Goal: Ask a question: Seek information or help from site administrators or community

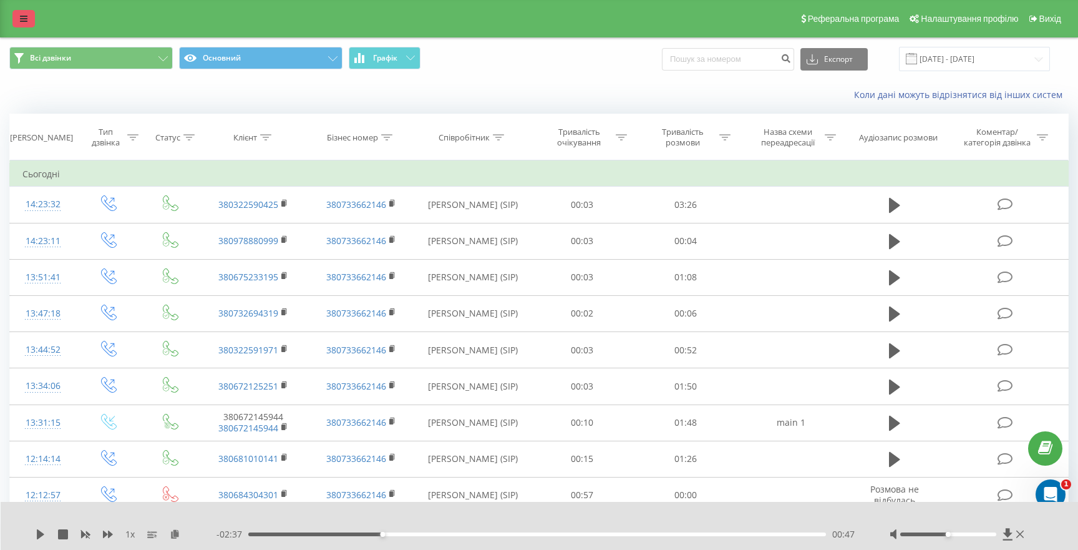
click at [27, 20] on link at bounding box center [23, 18] width 22 height 17
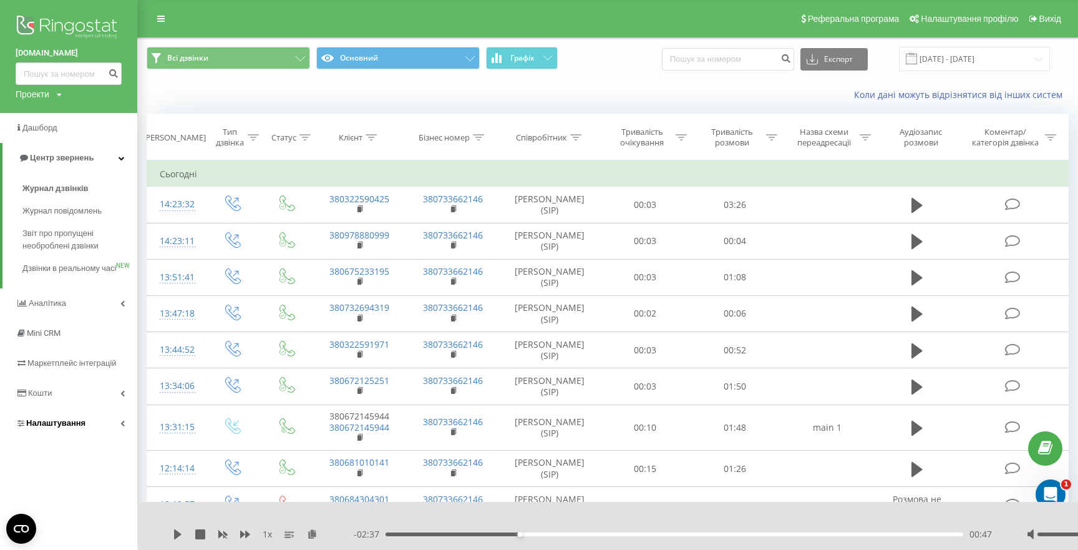
click at [74, 429] on link "Налаштування" at bounding box center [68, 423] width 137 height 30
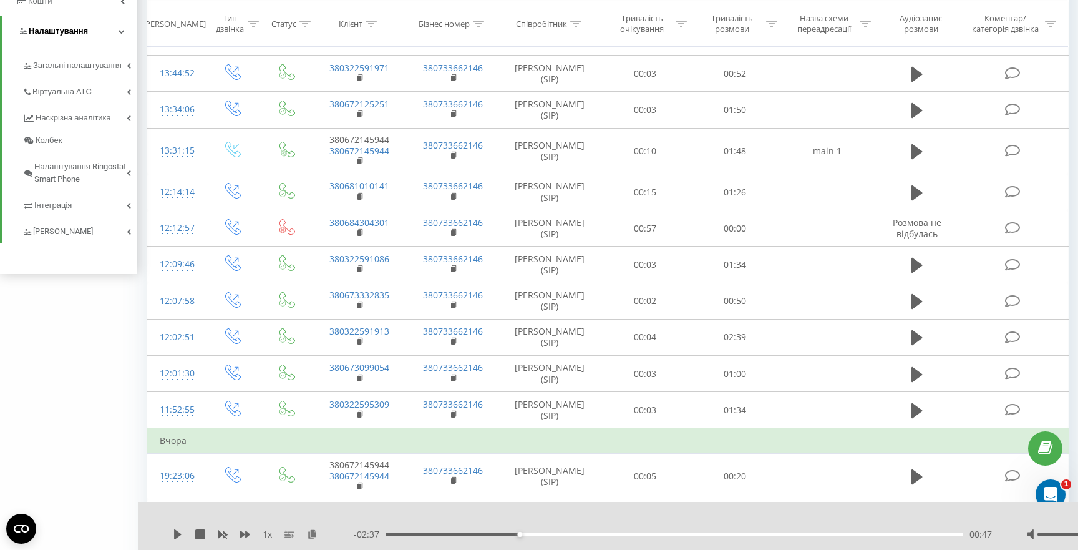
scroll to position [290, 0]
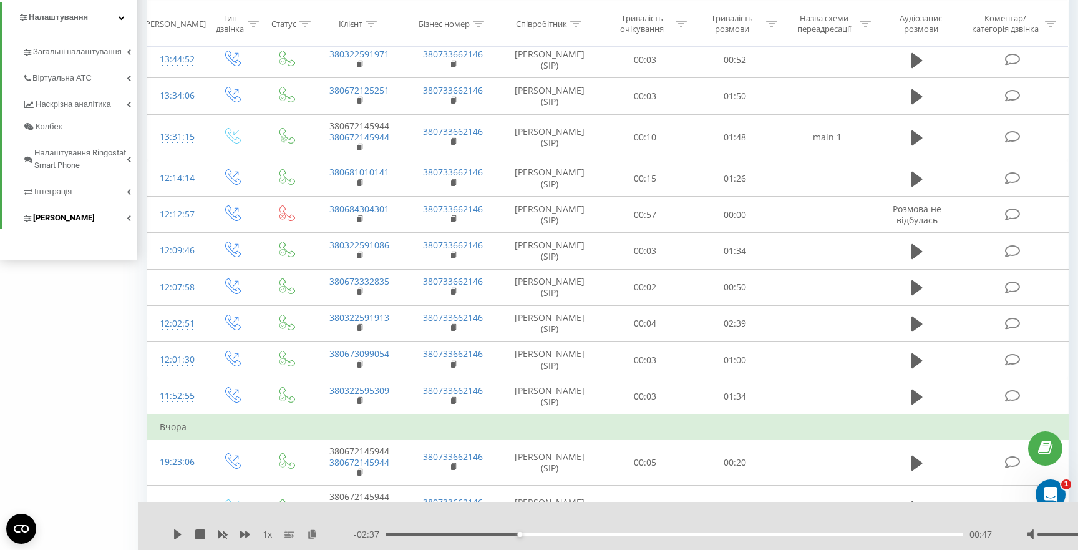
click at [61, 224] on link "[PERSON_NAME]" at bounding box center [79, 216] width 115 height 26
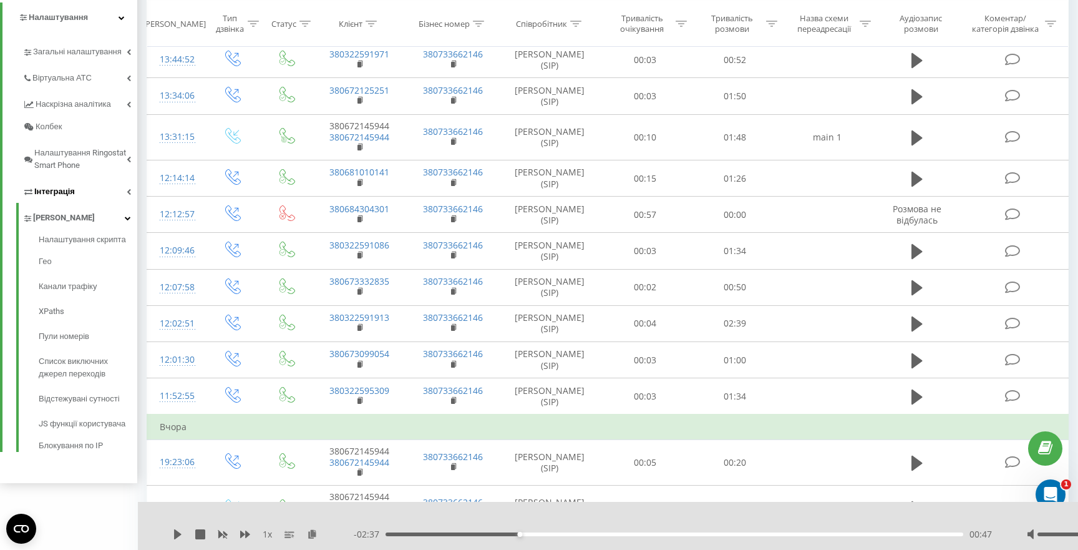
click at [69, 198] on span "Інтеграція" at bounding box center [54, 191] width 41 height 12
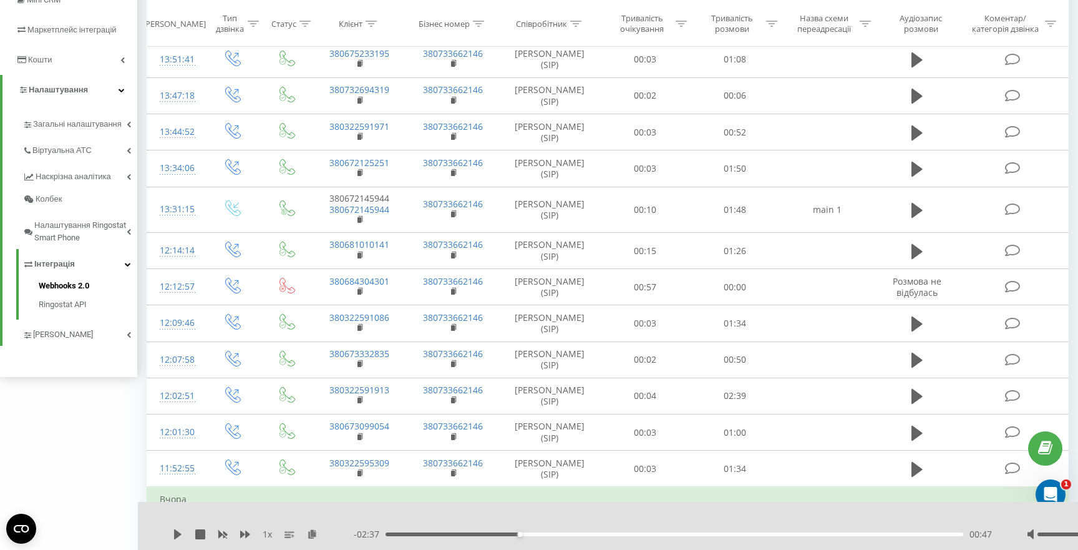
scroll to position [183, 0]
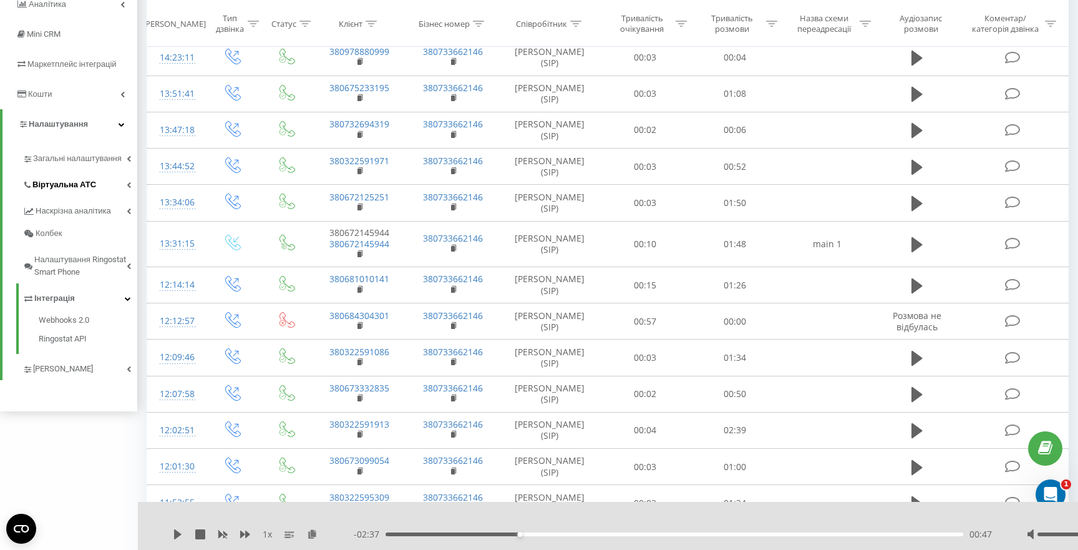
click at [81, 176] on link "Віртуальна АТС" at bounding box center [79, 183] width 115 height 26
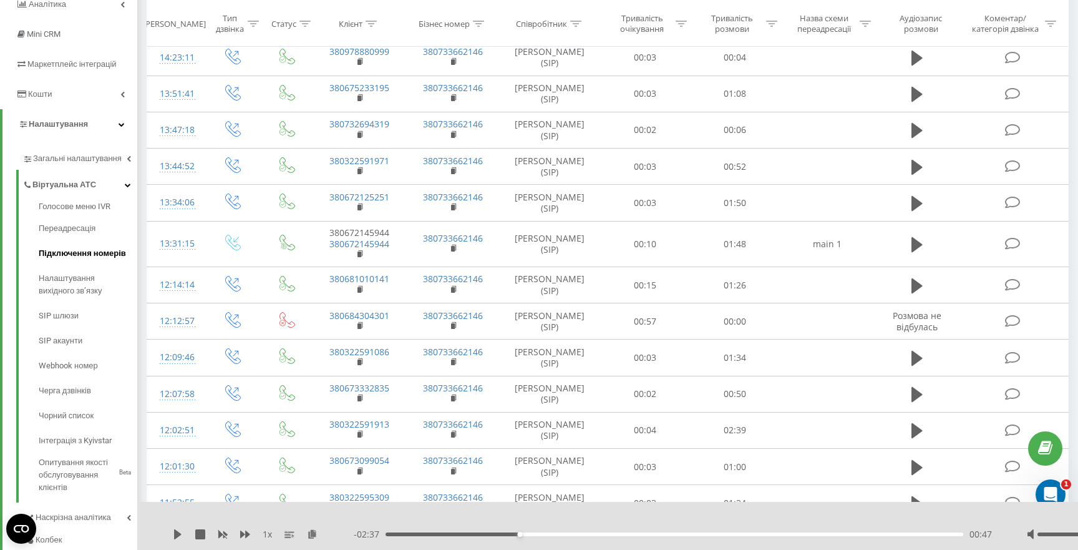
click at [87, 250] on span "Підключення номерів" at bounding box center [82, 253] width 87 height 12
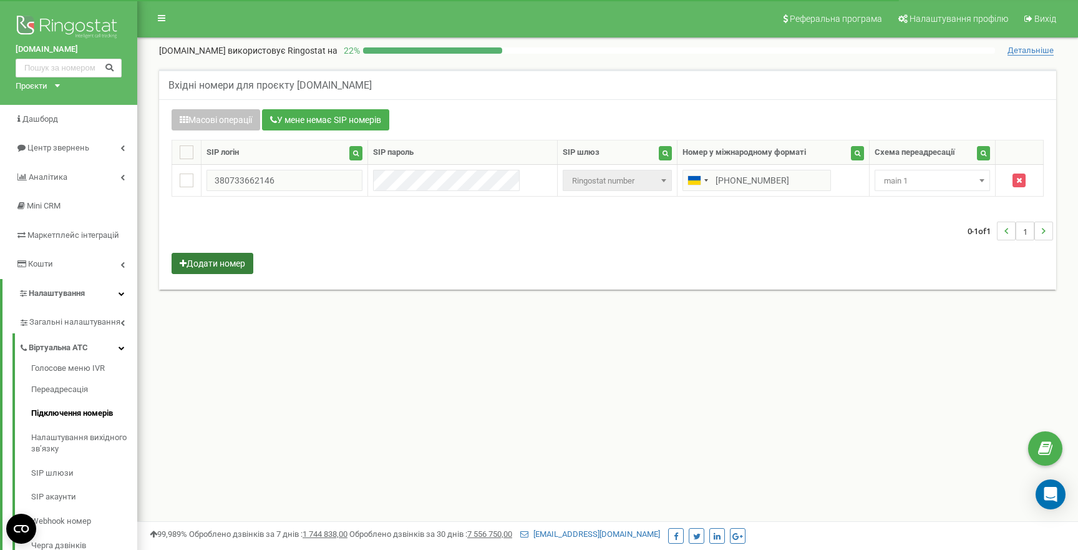
click at [226, 266] on button "Додати номер" at bounding box center [213, 263] width 82 height 21
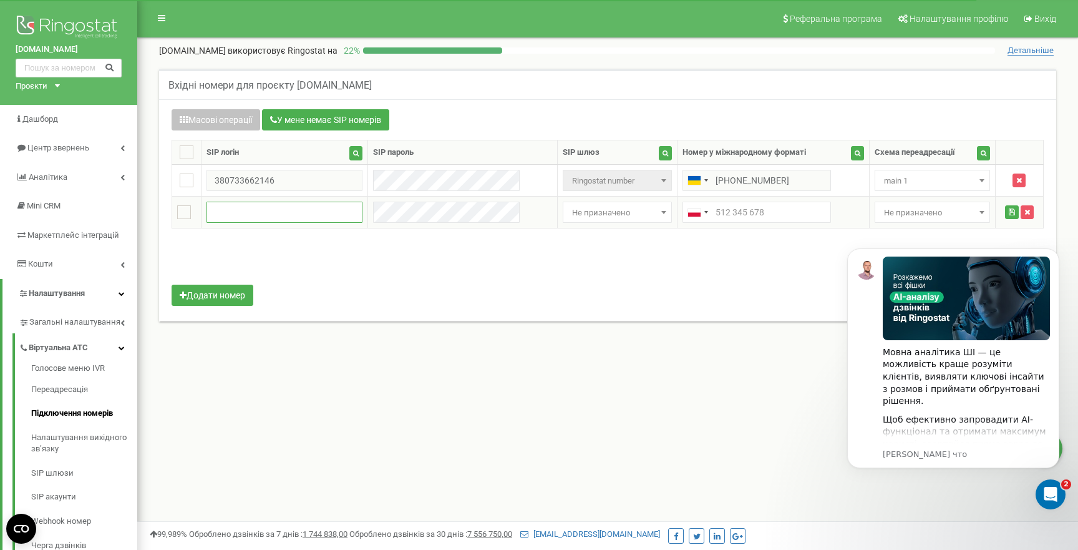
click at [276, 220] on input "text" at bounding box center [285, 212] width 156 height 21
click at [390, 280] on div "0-1 of 1 1" at bounding box center [607, 263] width 891 height 44
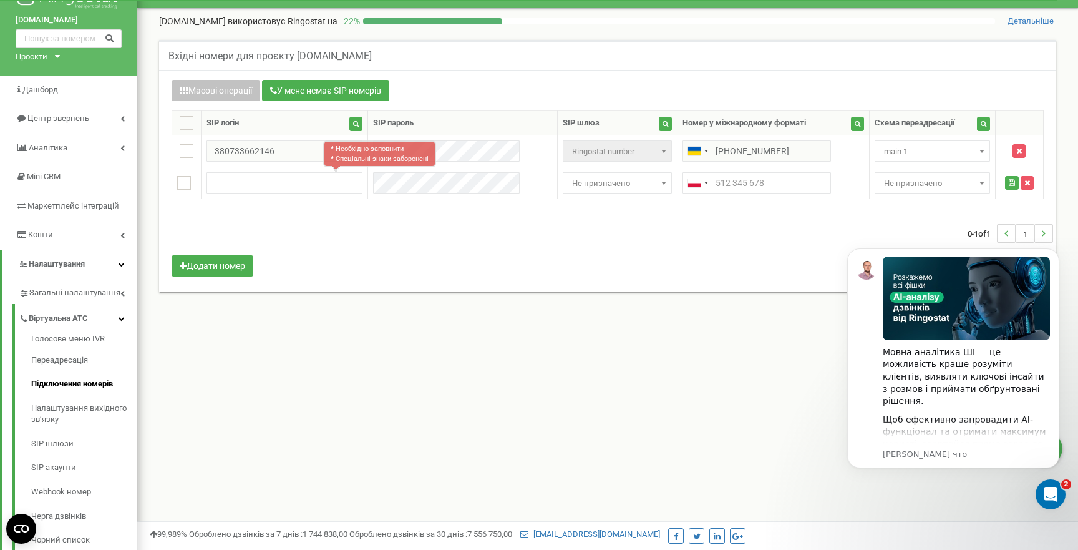
scroll to position [30, 0]
click at [383, 98] on button "У мене немає SIP номерів" at bounding box center [325, 89] width 127 height 21
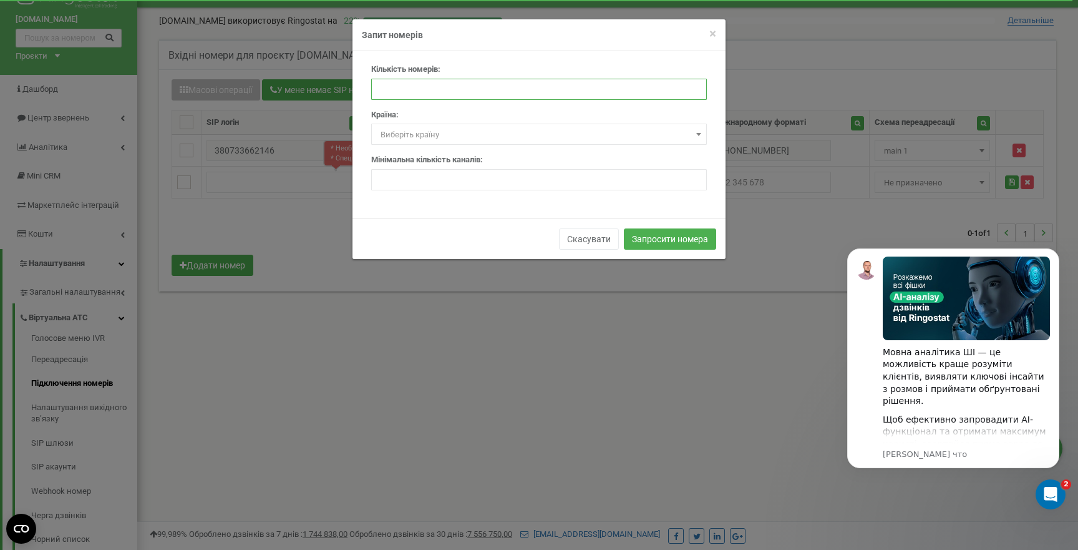
click at [511, 83] on input "number" at bounding box center [539, 89] width 336 height 21
click at [505, 135] on span "Виберіть країну" at bounding box center [539, 134] width 327 height 17
click at [495, 183] on input "number" at bounding box center [539, 179] width 336 height 21
click at [714, 36] on span "×" at bounding box center [712, 33] width 7 height 15
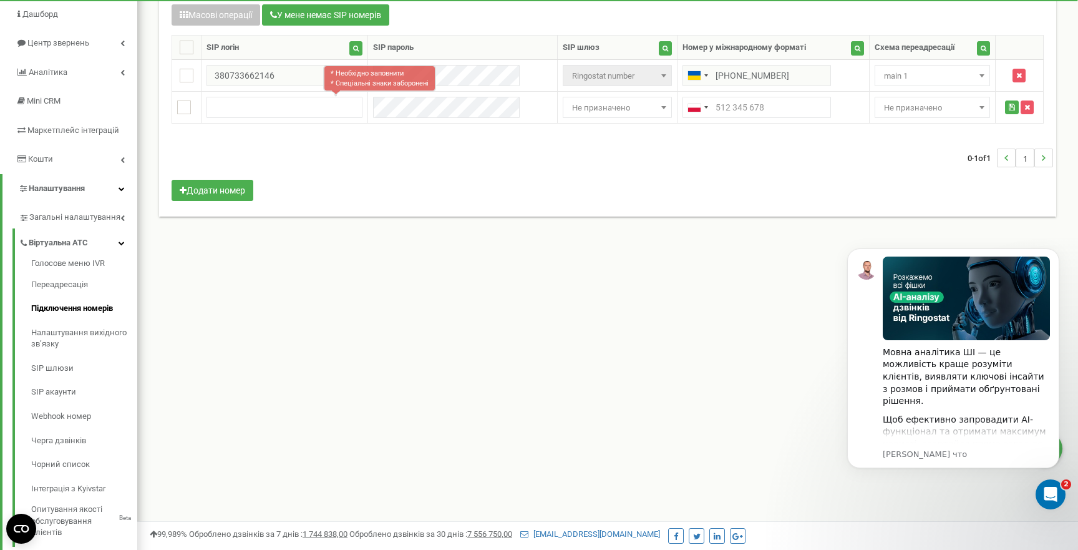
scroll to position [0, 0]
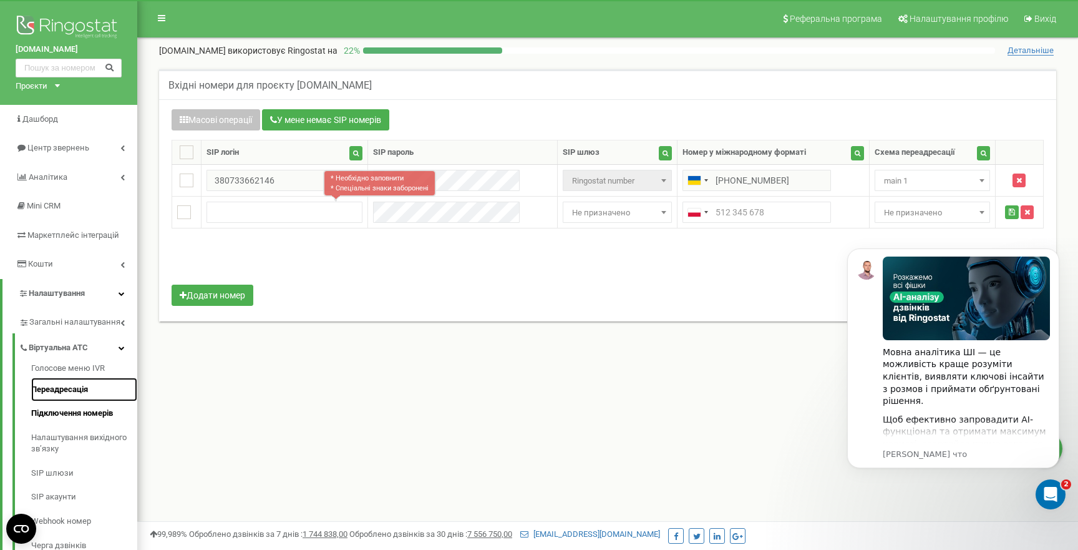
click at [74, 391] on link "Переадресація" at bounding box center [84, 389] width 106 height 24
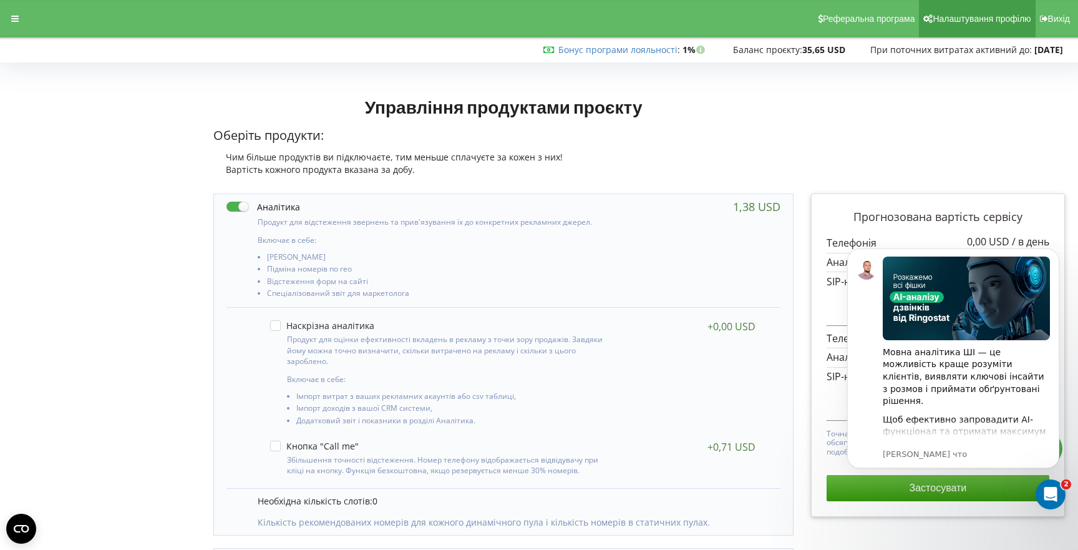
click at [965, 17] on span "Налаштування профілю" at bounding box center [982, 19] width 98 height 10
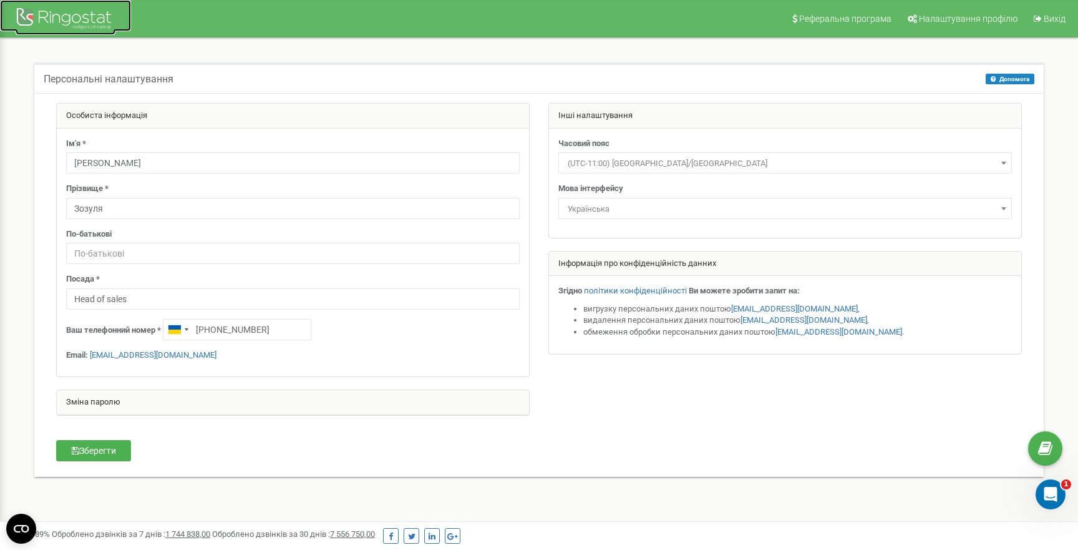
click at [84, 24] on div at bounding box center [66, 20] width 100 height 30
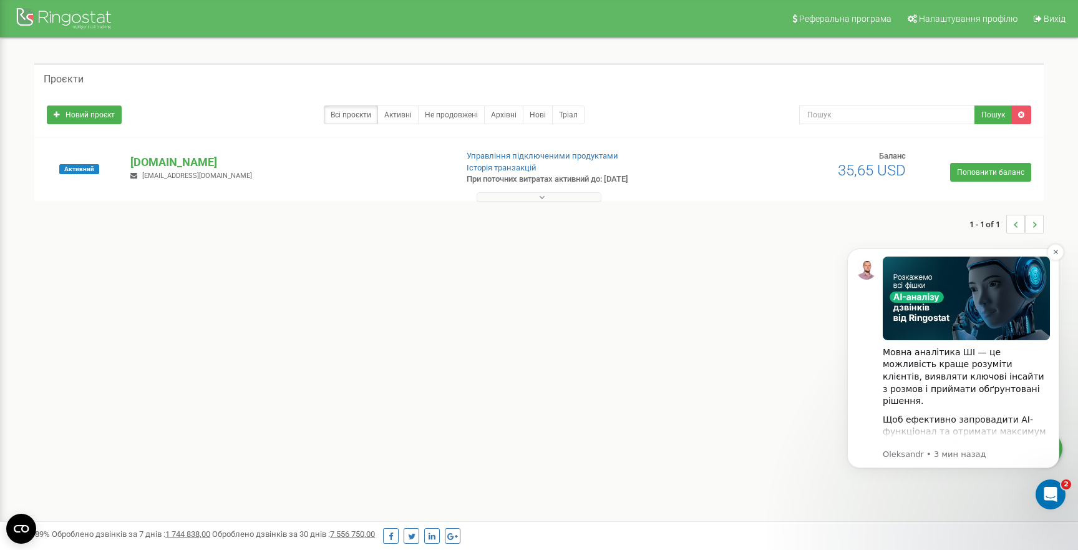
click at [971, 368] on div "Мовна аналітика ШІ — це можливість краще розуміти клієнтів, виявляти ключові ін…" at bounding box center [966, 376] width 167 height 61
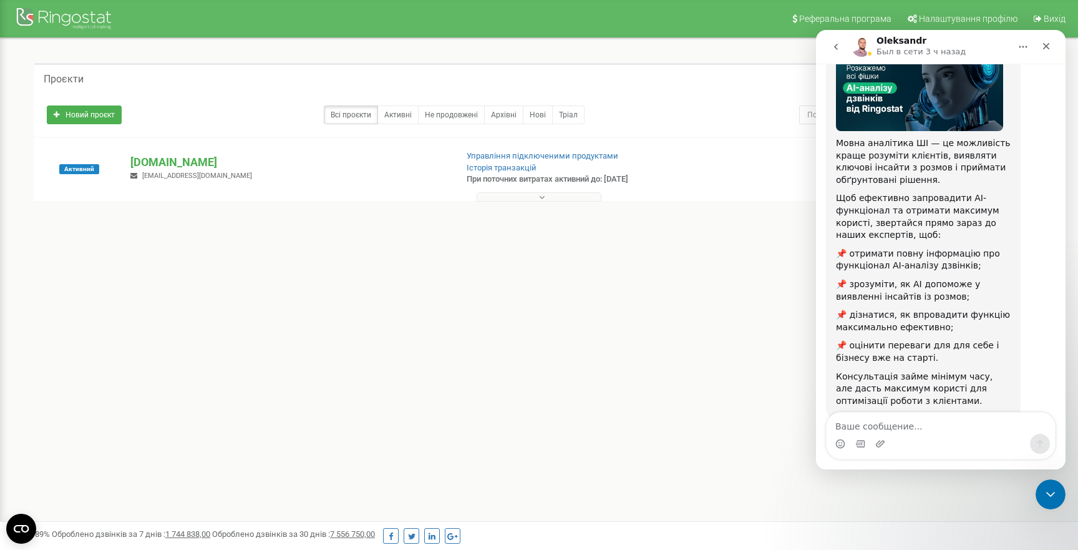
scroll to position [135, 0]
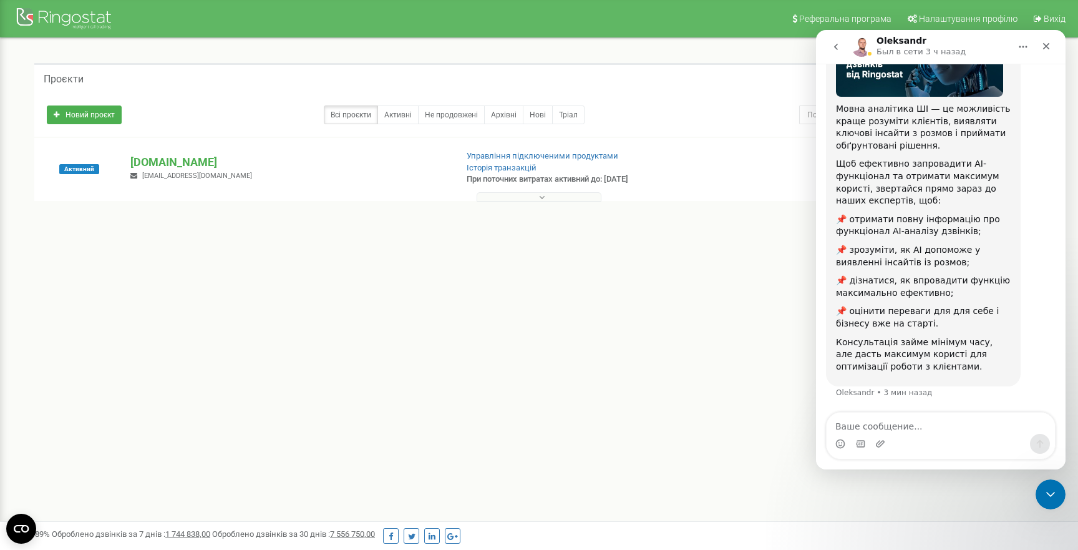
click at [925, 431] on textarea "Ваше сообщение..." at bounding box center [941, 422] width 228 height 21
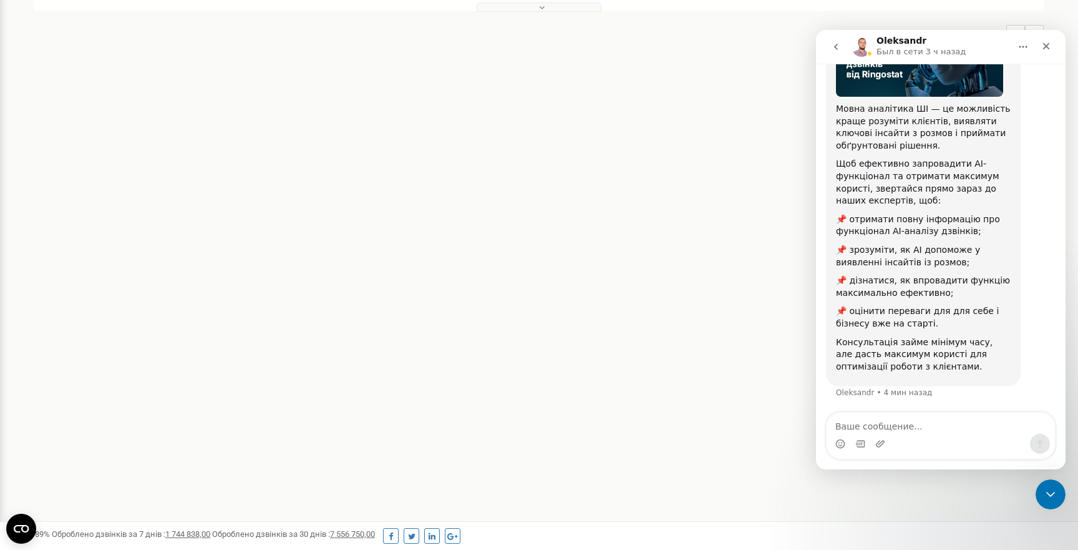
scroll to position [0, 0]
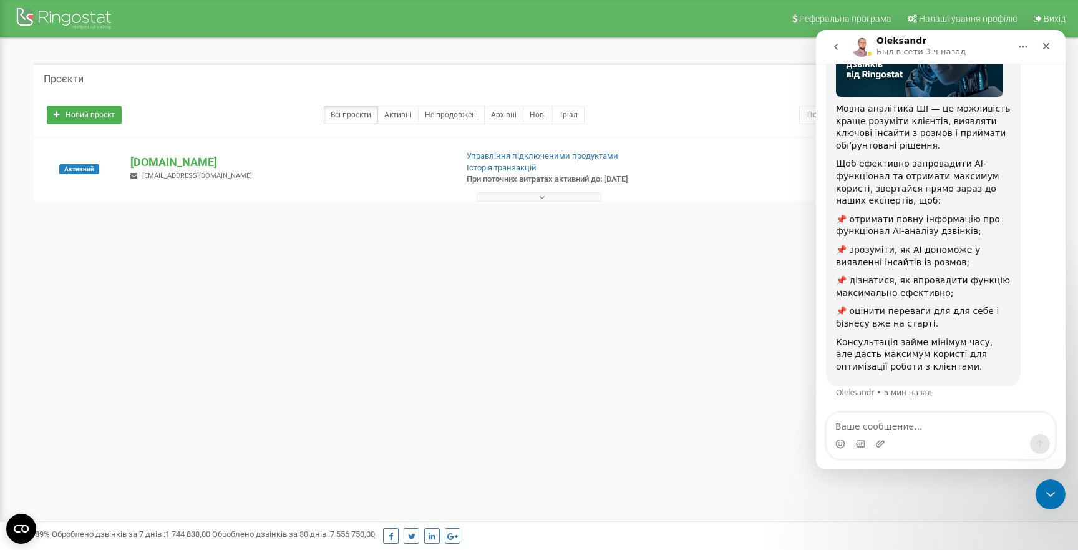
click at [832, 44] on icon "go back" at bounding box center [836, 47] width 10 height 10
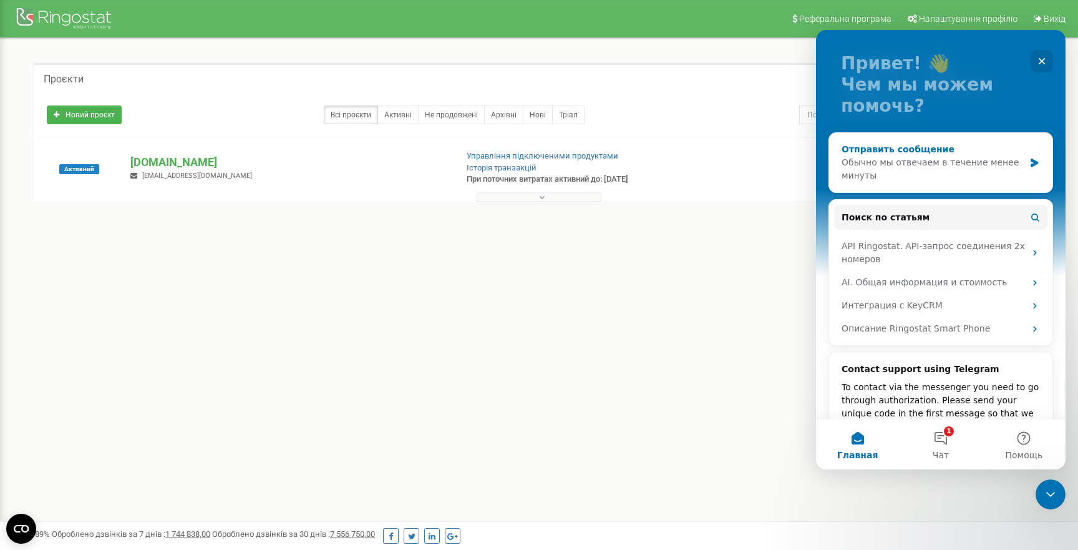
scroll to position [102, 0]
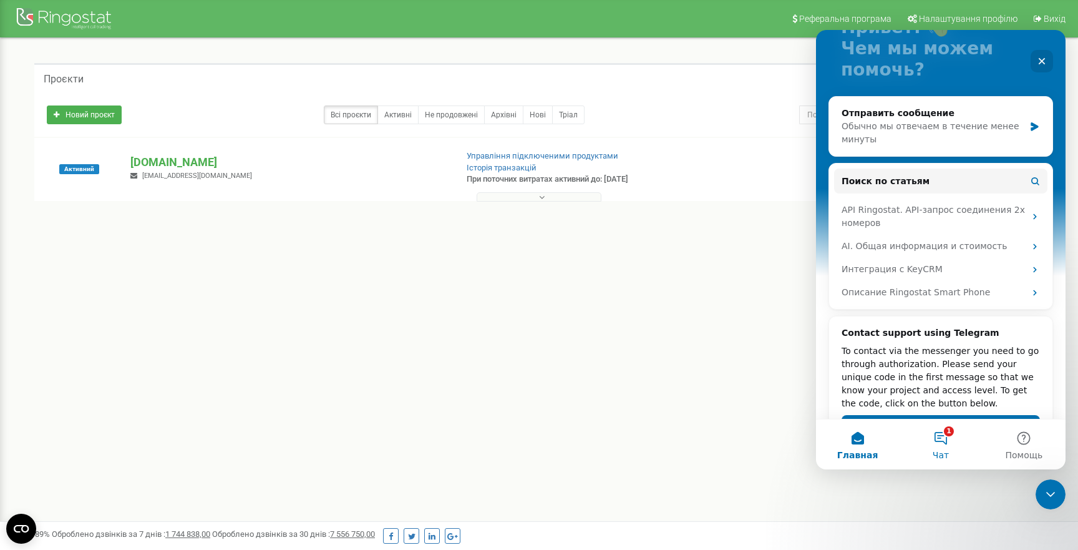
click at [943, 442] on button "1 Чат" at bounding box center [940, 444] width 83 height 50
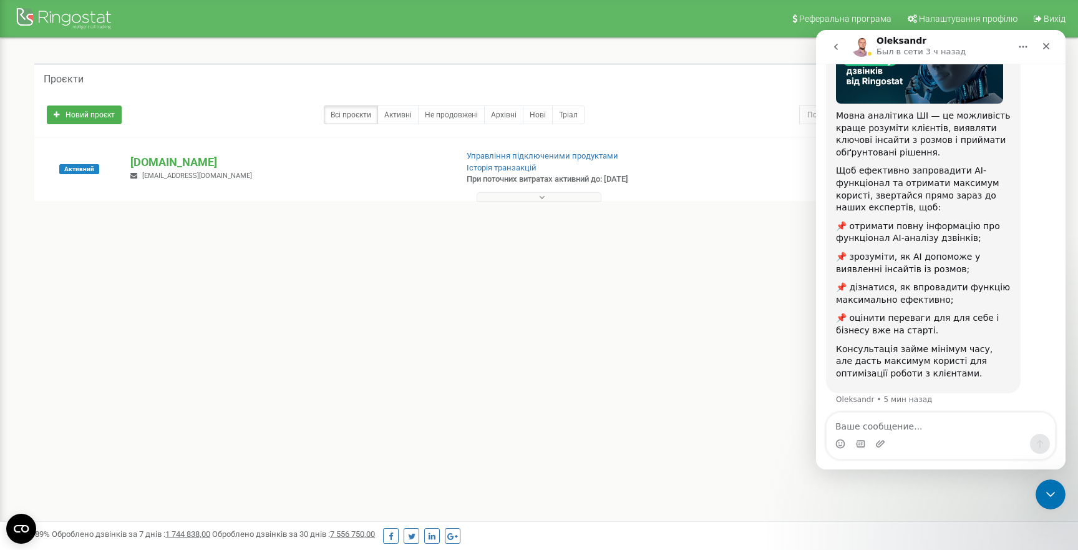
scroll to position [135, 0]
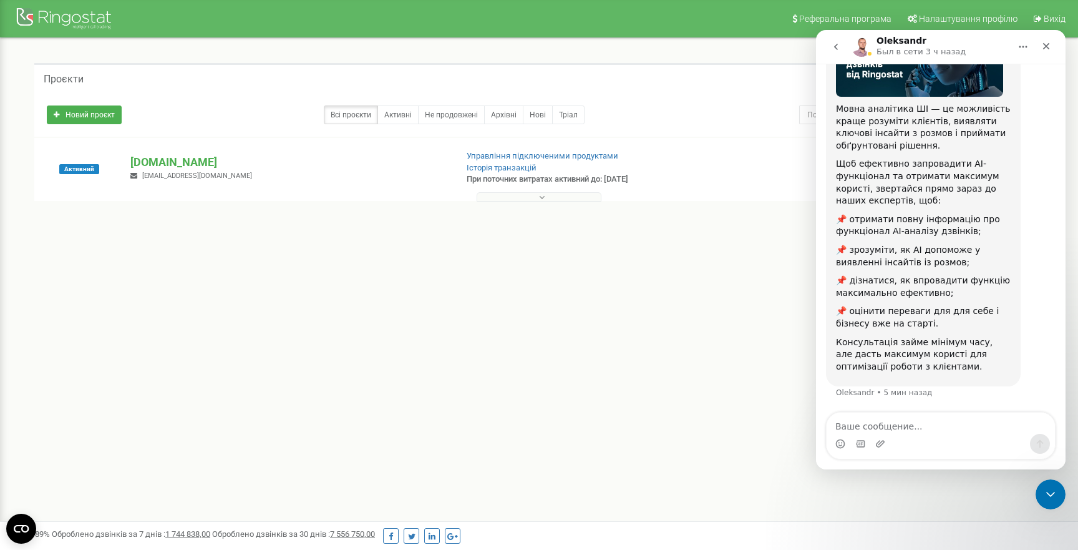
click at [841, 51] on button "go back" at bounding box center [836, 47] width 24 height 24
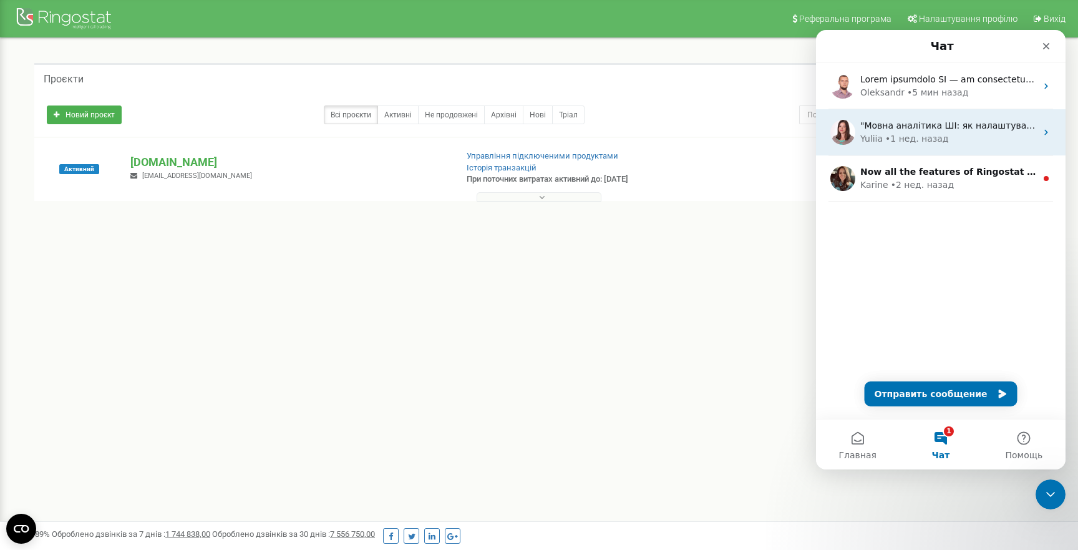
click at [893, 134] on div "• 1 нед. назад" at bounding box center [916, 138] width 63 height 13
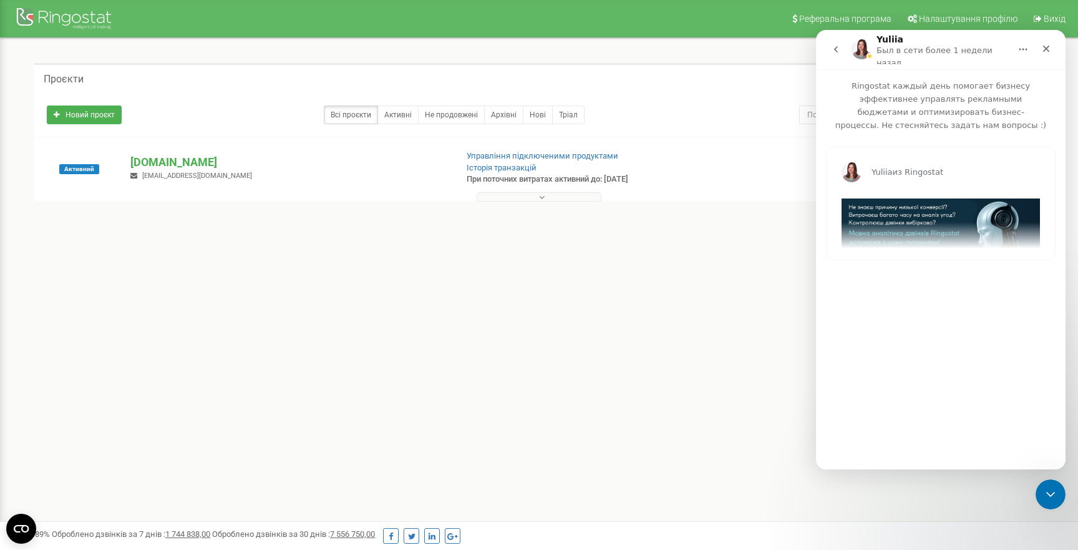
click at [837, 46] on icon "go back" at bounding box center [836, 49] width 4 height 6
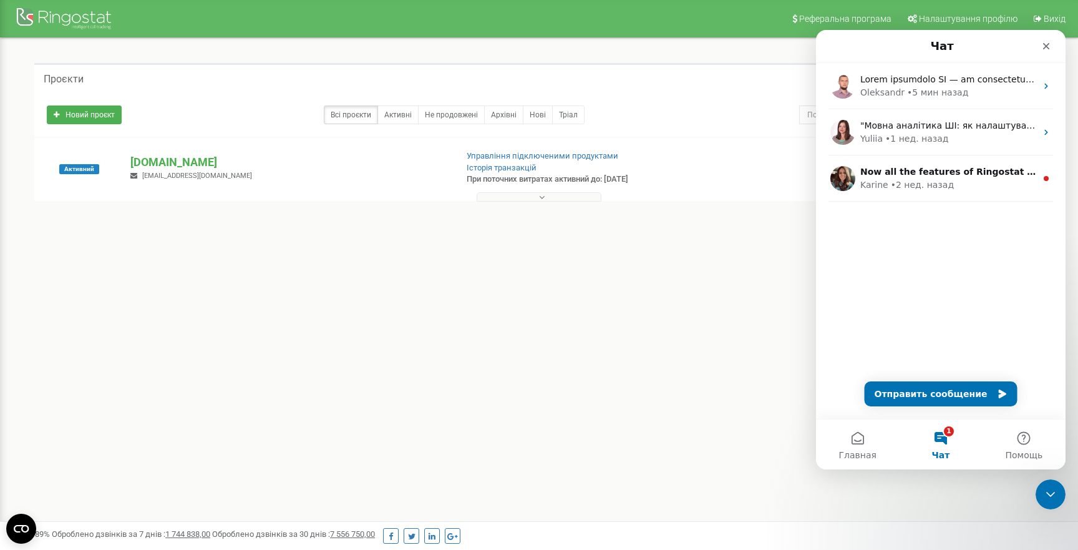
scroll to position [7, 0]
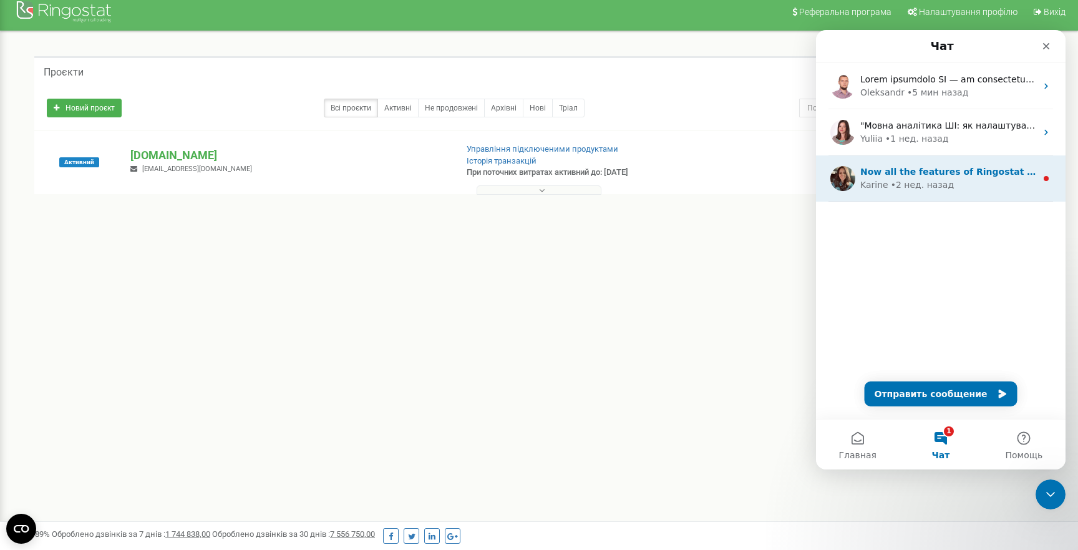
click at [967, 177] on div "Now all the features of Ringostat business telephony are available on your smar…" at bounding box center [948, 171] width 176 height 13
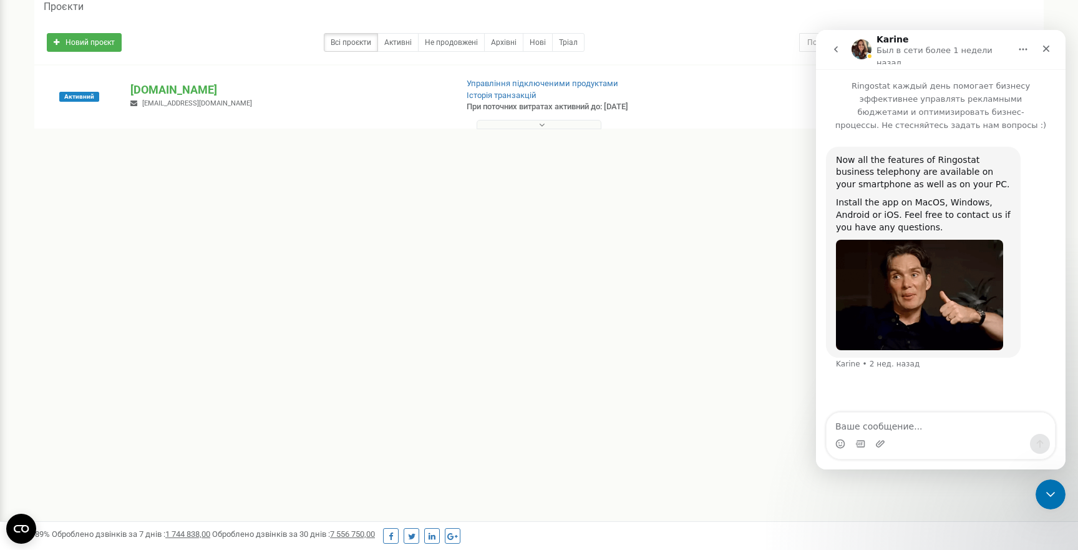
scroll to position [78, 0]
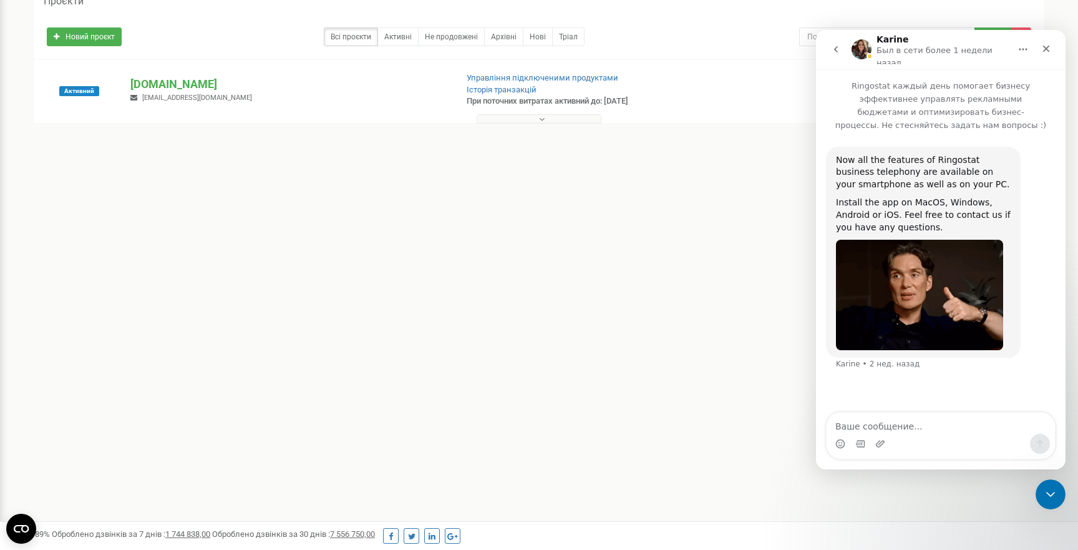
click at [835, 46] on icon "go back" at bounding box center [836, 49] width 4 height 6
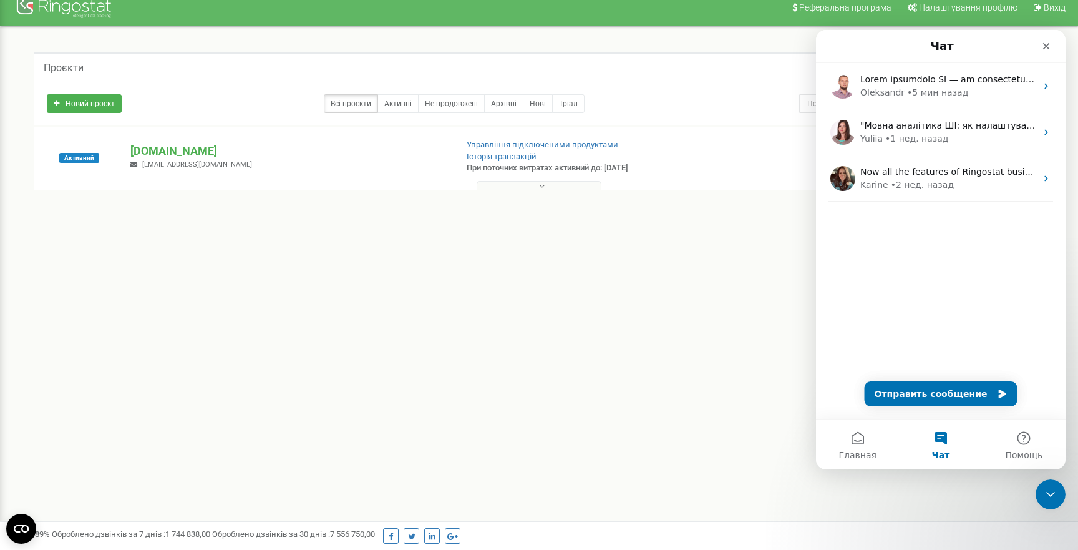
scroll to position [0, 0]
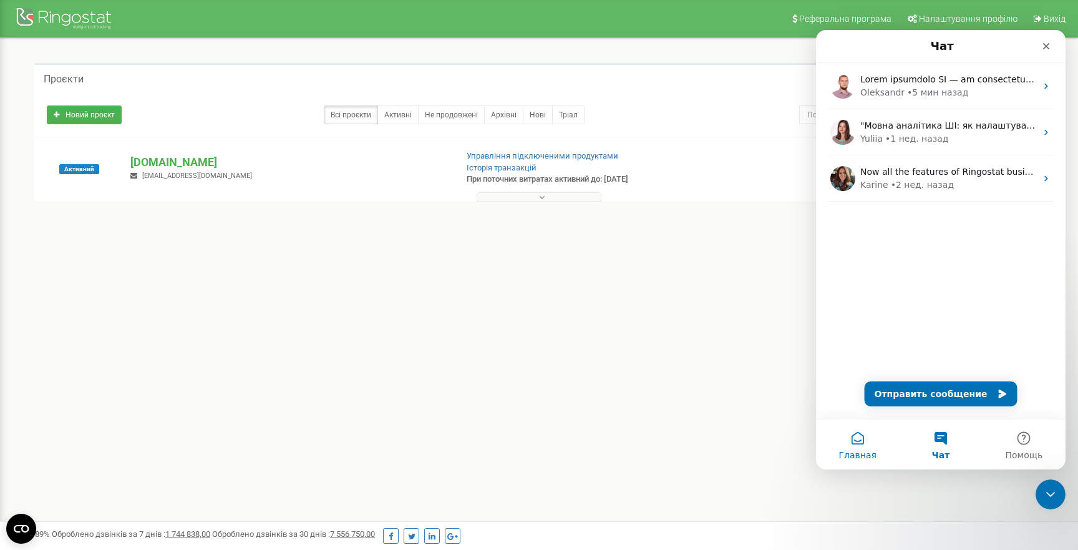
click at [860, 444] on button "Главная" at bounding box center [857, 444] width 83 height 50
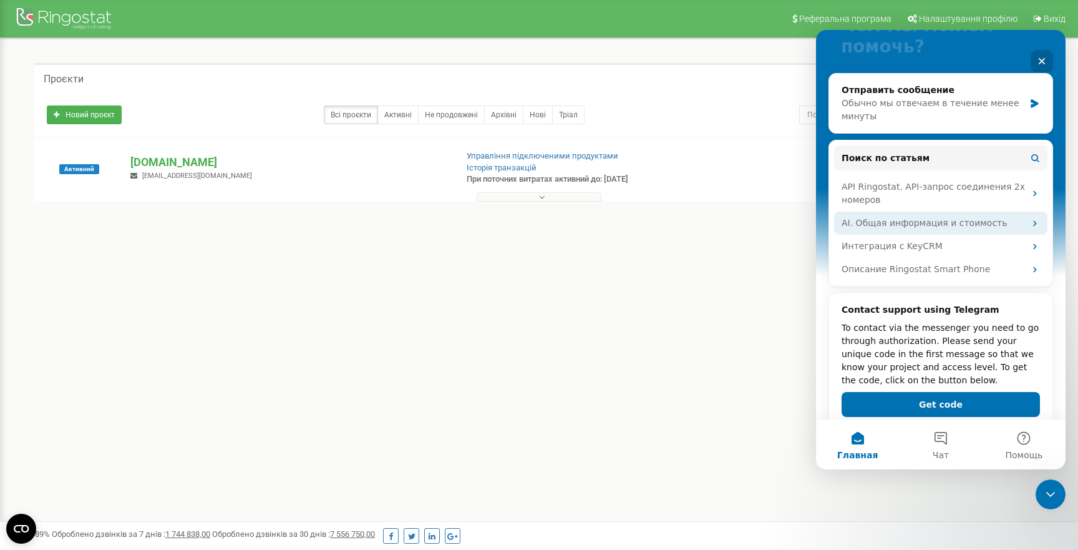
scroll to position [149, 0]
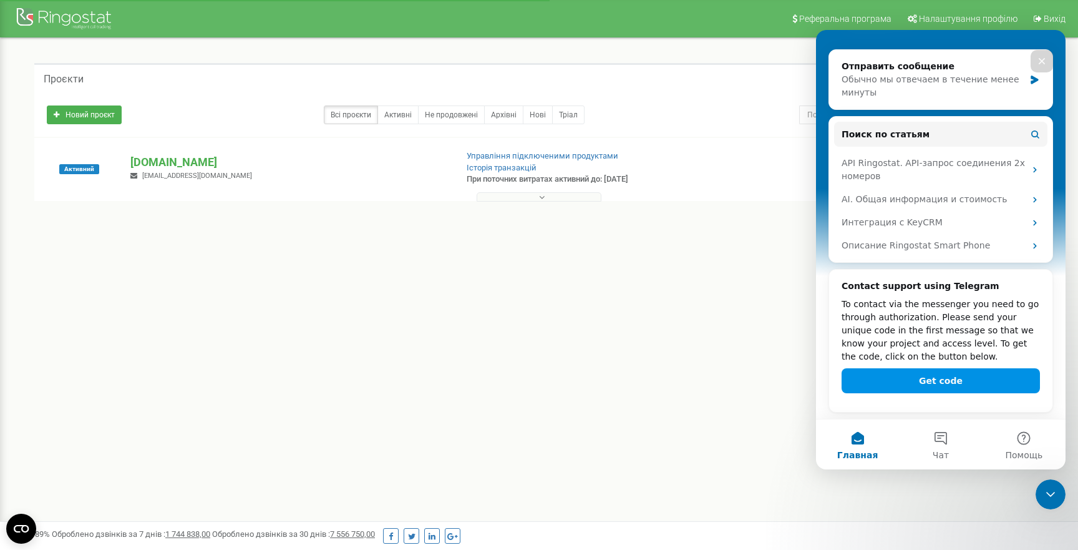
click at [948, 384] on button "Get code" at bounding box center [941, 380] width 198 height 25
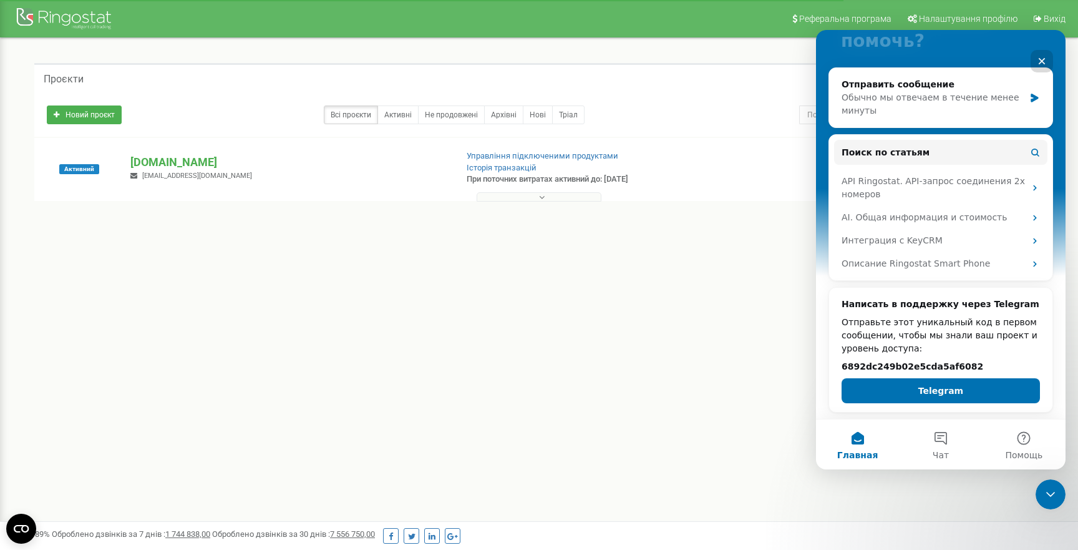
scroll to position [130, 0]
drag, startPoint x: 980, startPoint y: 365, endPoint x: 837, endPoint y: 365, distance: 143.5
click at [837, 365] on div "Написать в поддержку через Telegram Отправьте этот уникальный код в первом сооб…" at bounding box center [940, 350] width 223 height 125
copy h2 "6892dc249b02e5cda5af6082"
click at [937, 391] on button "Telegram" at bounding box center [941, 390] width 198 height 25
